Goal: Task Accomplishment & Management: Use online tool/utility

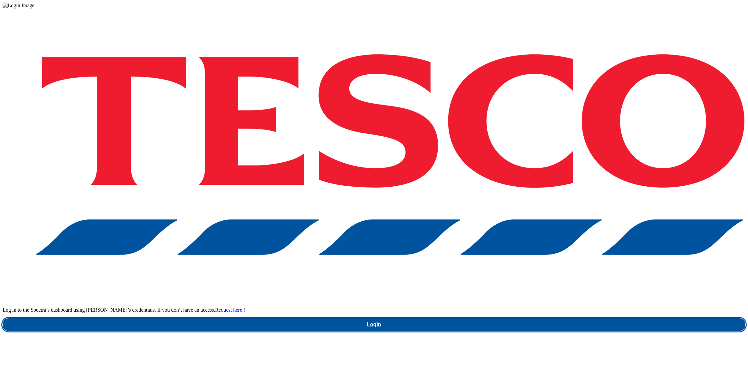
click at [541, 318] on link "Login" at bounding box center [374, 324] width 743 height 13
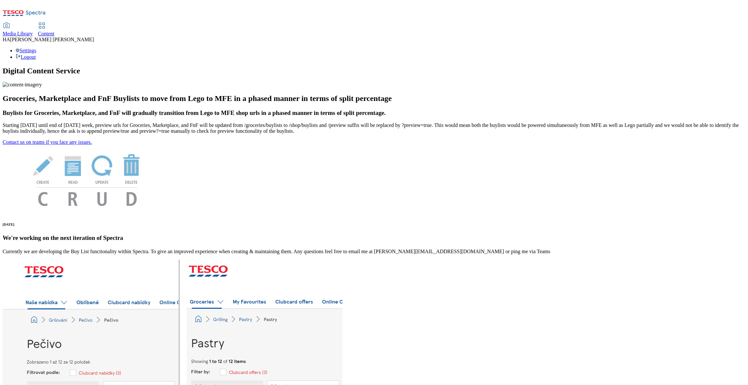
click at [55, 31] on div "Content" at bounding box center [46, 34] width 17 height 6
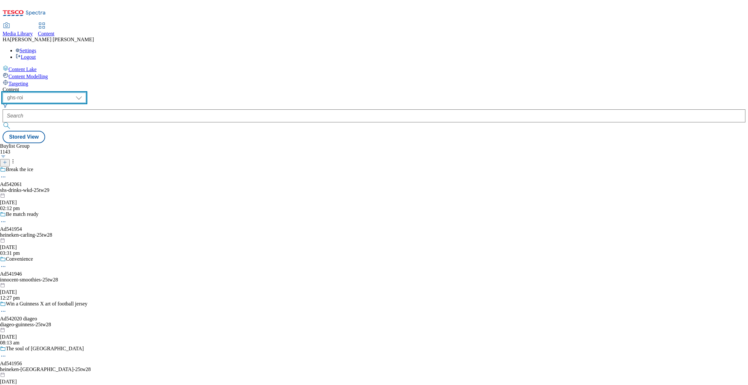
click at [86, 93] on select "ghs-roi ghs-uk" at bounding box center [44, 98] width 83 height 10
select select "ghs-uk"
click at [84, 93] on select "ghs-roi ghs-uk" at bounding box center [44, 98] width 83 height 10
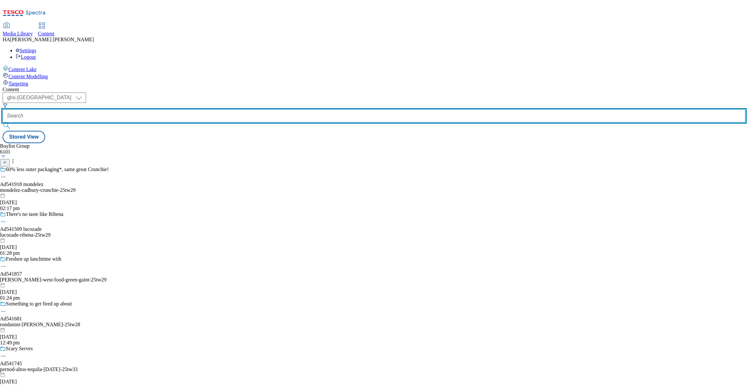
click at [151, 109] on input "text" at bounding box center [374, 115] width 743 height 13
paste input "new-ranges/"
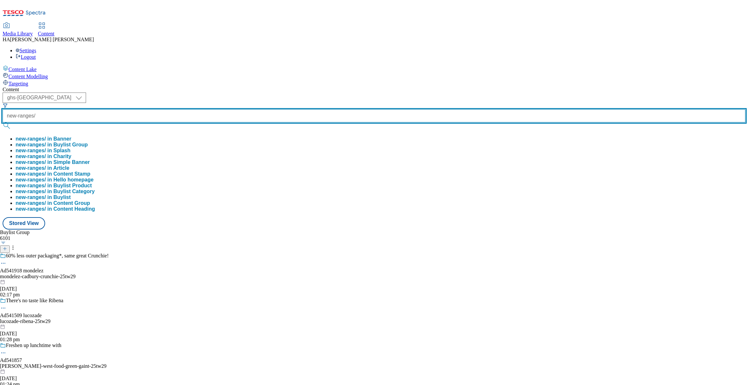
type input "new-ranges/"
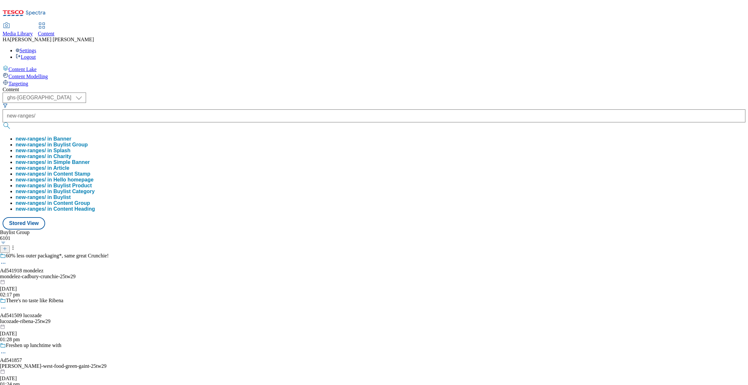
click at [88, 142] on button "new-ranges/ in Buylist Group" at bounding box center [52, 145] width 72 height 6
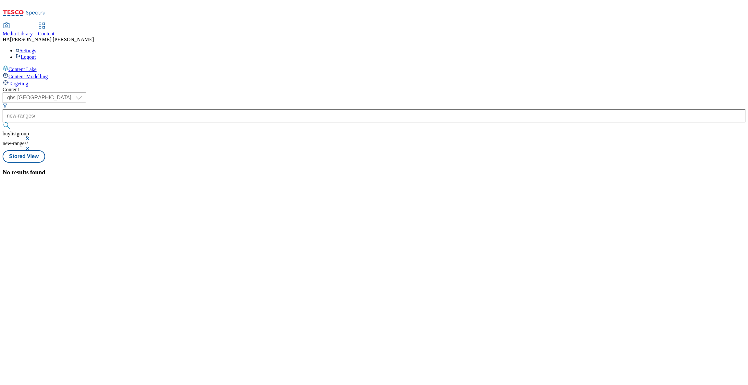
click at [31, 146] on button "button" at bounding box center [28, 148] width 6 height 4
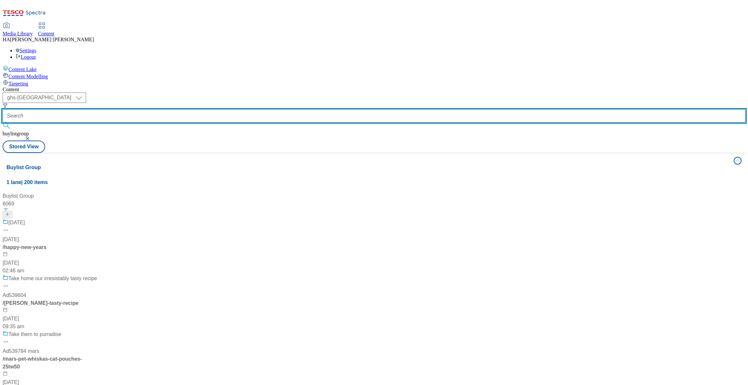
click at [143, 109] on input "text" at bounding box center [374, 115] width 743 height 13
paste input "new-ranges/"
type input "new-ranges"
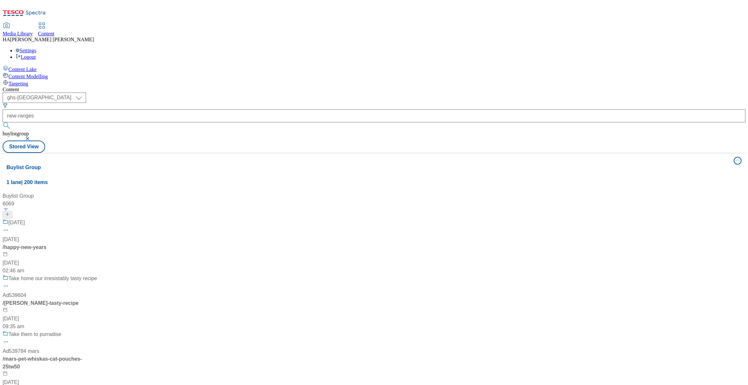
drag, startPoint x: 192, startPoint y: 53, endPoint x: 225, endPoint y: 51, distance: 33.2
click at [225, 93] on div "( optional ) ghs-roi ghs-uk ghs-uk new-ranges buylistgroup" at bounding box center [374, 117] width 743 height 48
click at [31, 137] on button "button" at bounding box center [28, 139] width 6 height 4
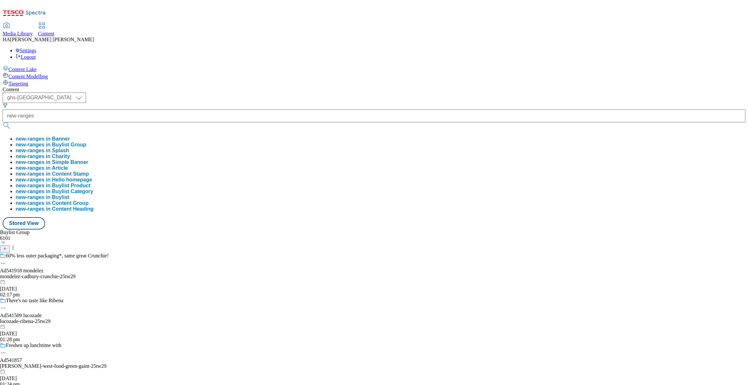
click at [86, 142] on button "new-ranges in Buylist Group" at bounding box center [51, 145] width 71 height 6
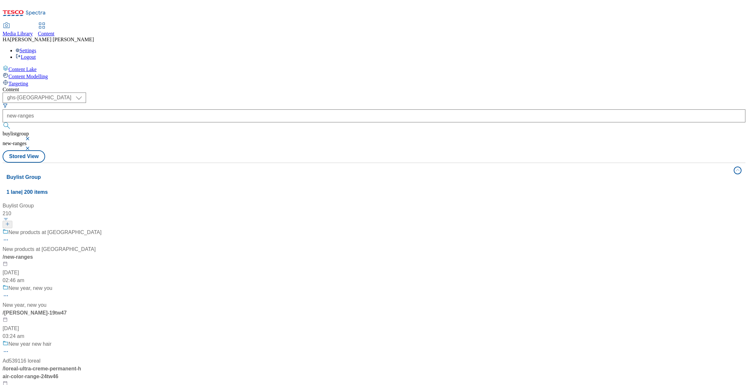
click at [105, 229] on div "New products at Tesco New products at Tesco / new-ranges 17 Jul 2024 02:46 am" at bounding box center [54, 257] width 102 height 56
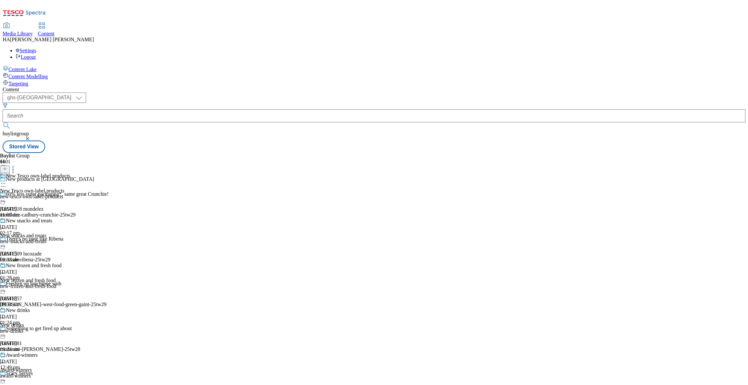
click at [70, 194] on div "new-tesco-own-label-products" at bounding box center [35, 197] width 70 height 6
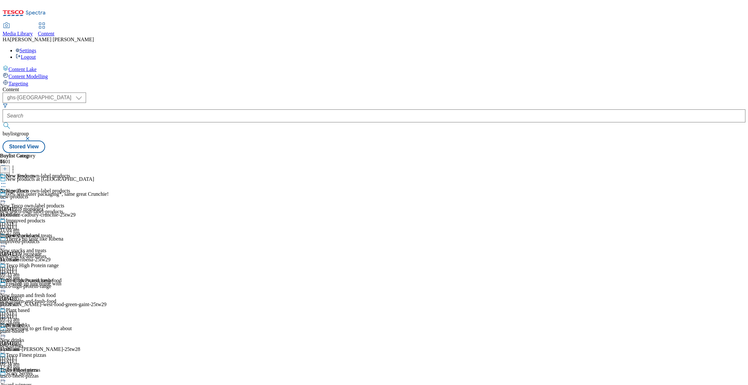
click at [70, 233] on div "New snacks and treats New snacks and treats new-snacks-and-treats 24 Jul 2025 0…" at bounding box center [35, 255] width 70 height 45
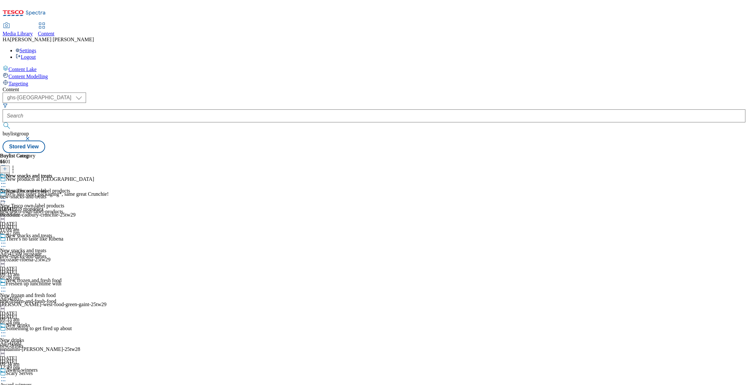
scroll to position [614, 0]
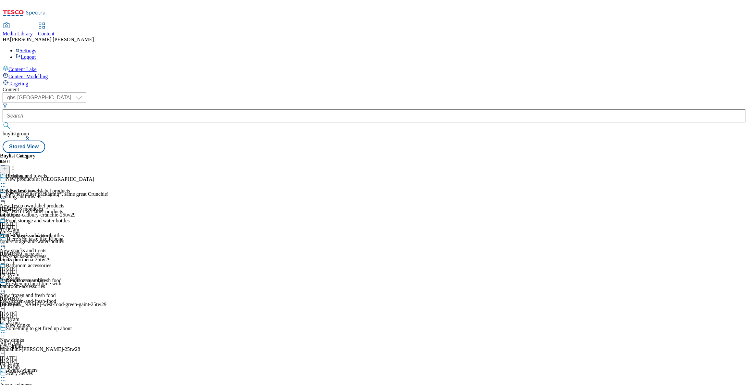
click at [69, 173] on div "Bedding and towels Bedding and towels bedding-and-towels 24 Jul 2025 04:19 pm" at bounding box center [34, 195] width 69 height 45
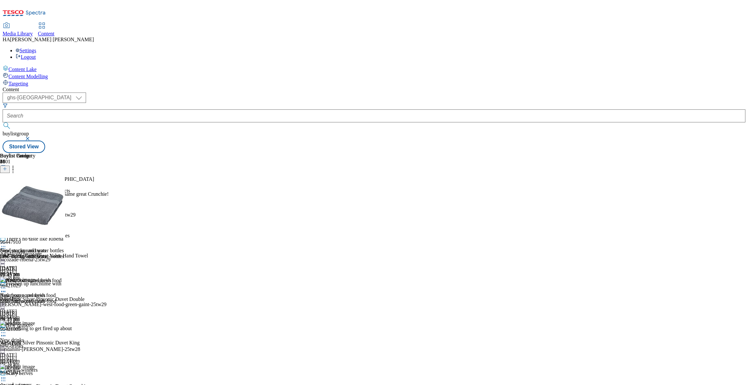
click at [69, 254] on div "food-storage-and-water-bottles" at bounding box center [34, 257] width 69 height 6
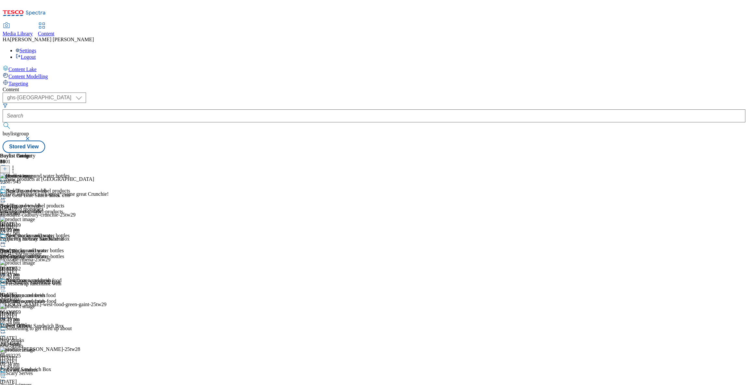
click at [69, 278] on div "Bathroom accessories Bathroom accessories bathroom-accessories 24 Jul 2025 04:1…" at bounding box center [34, 300] width 69 height 45
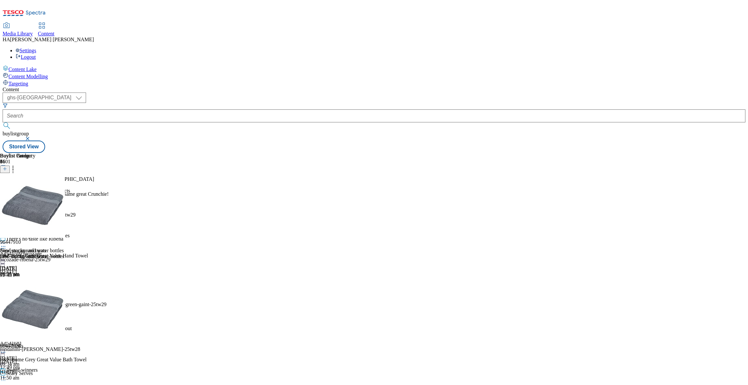
click at [6, 285] on icon at bounding box center [3, 288] width 6 height 6
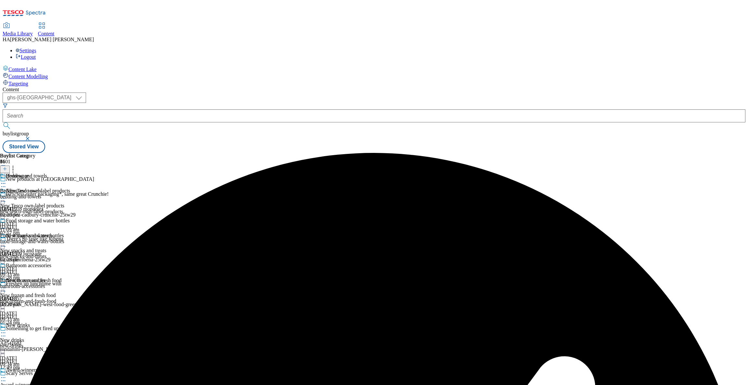
click at [6, 180] on icon at bounding box center [3, 183] width 6 height 6
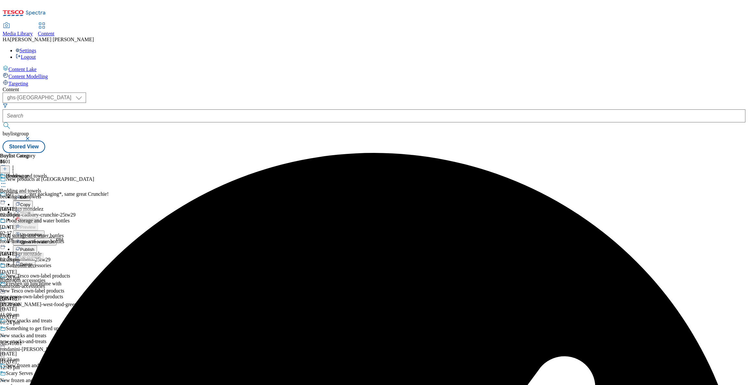
click at [42, 232] on span "Un-preview" at bounding box center [31, 234] width 22 height 5
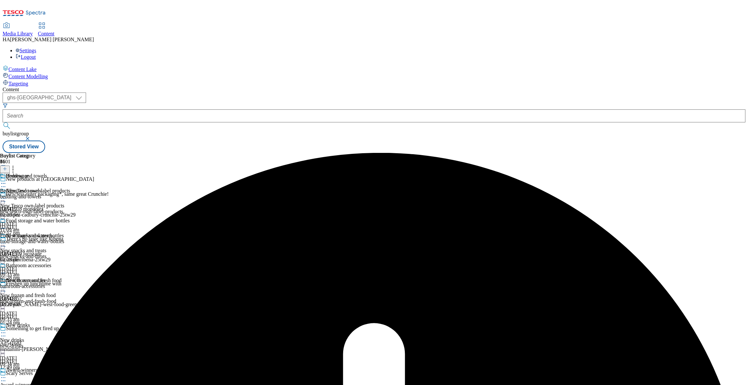
click at [6, 180] on icon at bounding box center [3, 183] width 6 height 6
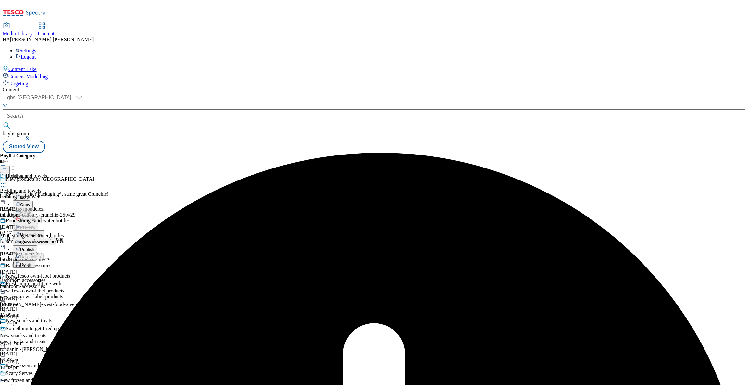
click at [42, 232] on span "Un-preview" at bounding box center [31, 234] width 22 height 5
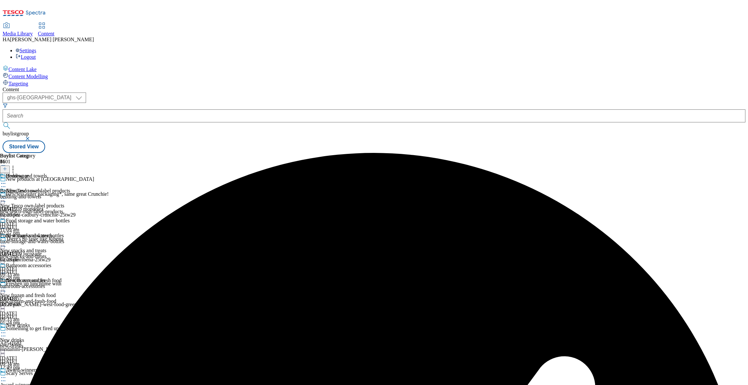
click at [6, 180] on icon at bounding box center [3, 183] width 6 height 6
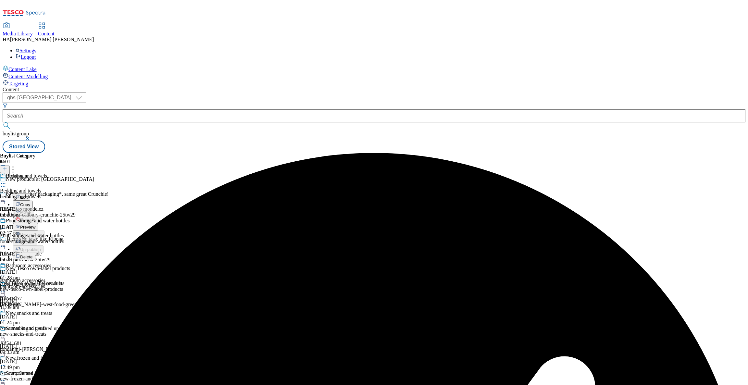
click at [35, 225] on span "Preview" at bounding box center [27, 227] width 15 height 5
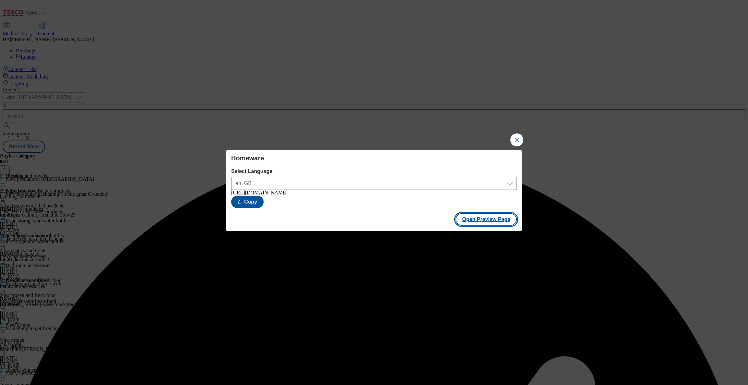
click at [488, 221] on button "Open Preview Page" at bounding box center [486, 219] width 61 height 12
click at [510, 134] on button "Close Modal" at bounding box center [516, 139] width 13 height 13
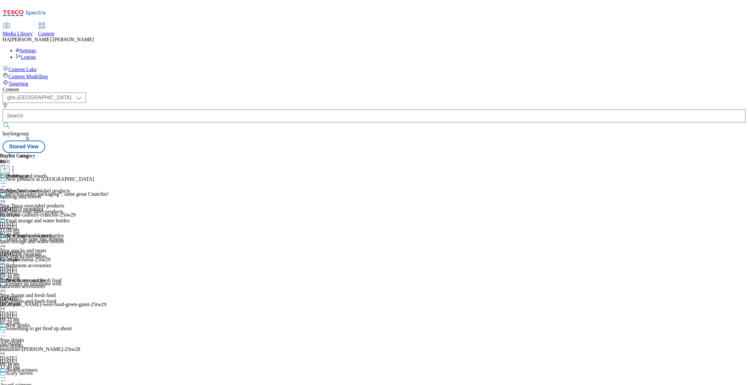
click at [6, 180] on icon at bounding box center [3, 183] width 6 height 6
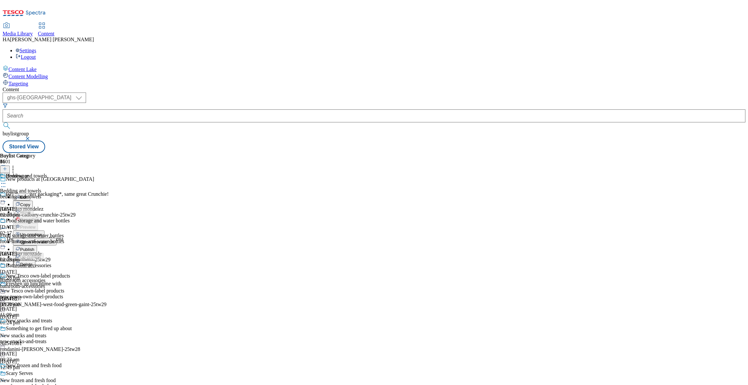
click at [37, 245] on button "Publish" at bounding box center [25, 248] width 24 height 7
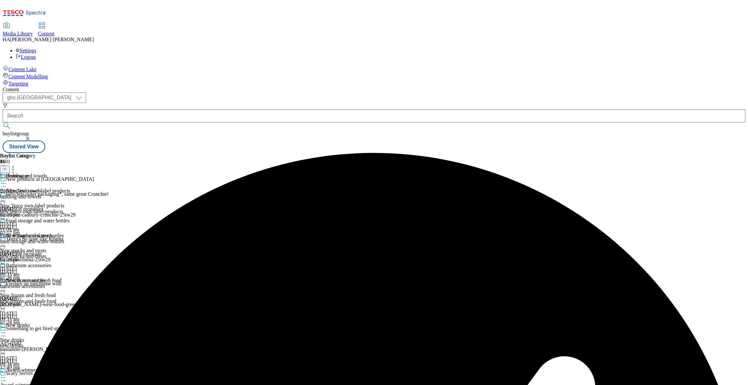
click at [69, 173] on div "Bedding and towels Bedding and towels bedding-and-towels 29 Aug 2025 02:29 pm" at bounding box center [34, 195] width 69 height 45
